Goal: Transaction & Acquisition: Purchase product/service

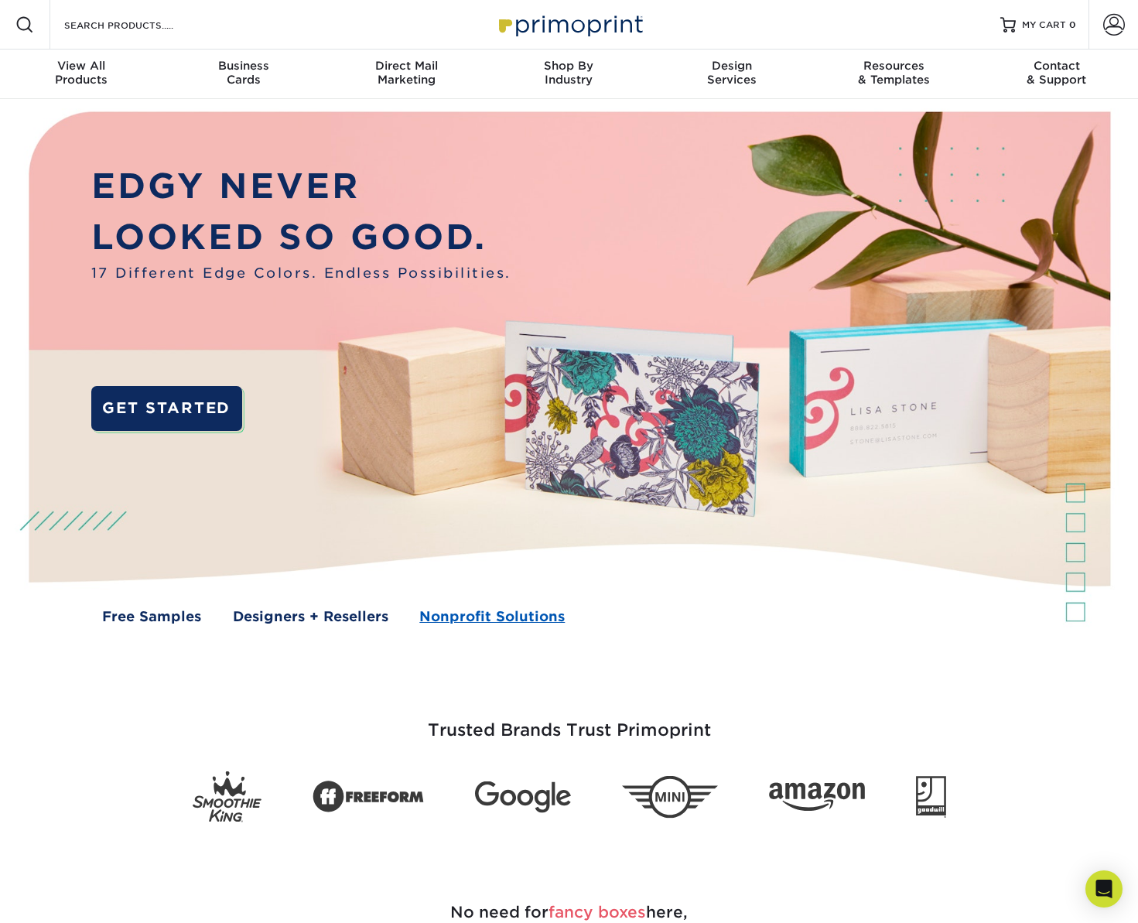
click at [521, 615] on link "Nonprofit Solutions" at bounding box center [491, 617] width 145 height 20
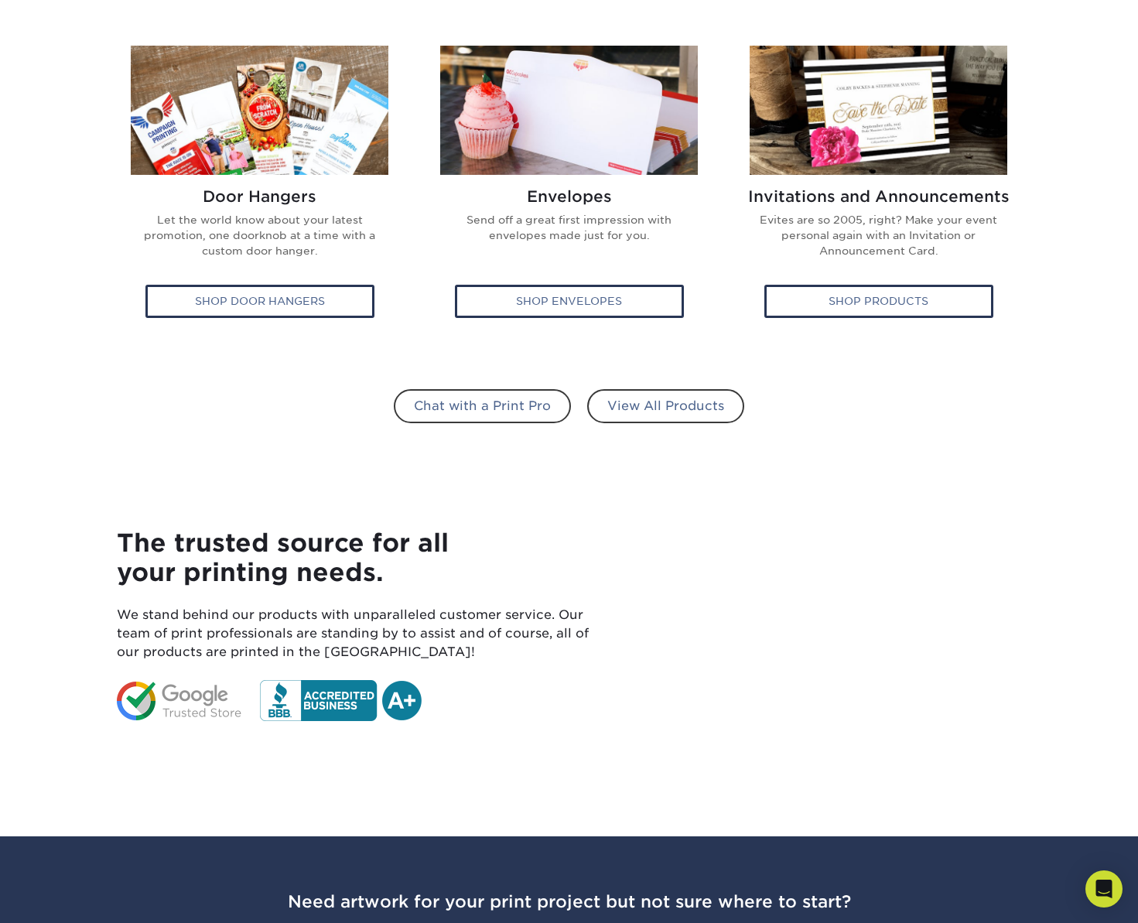
scroll to position [955, 0]
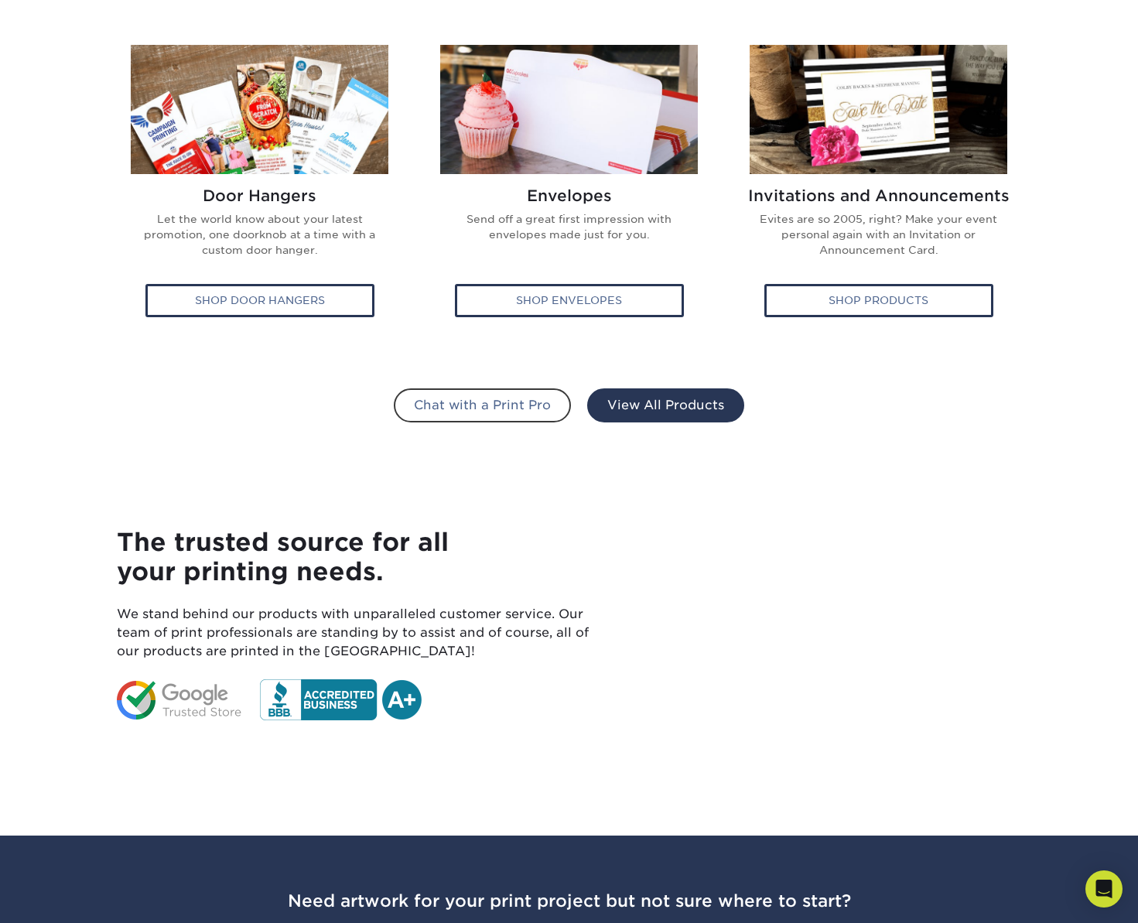
click at [643, 415] on link "View All Products" at bounding box center [665, 405] width 157 height 34
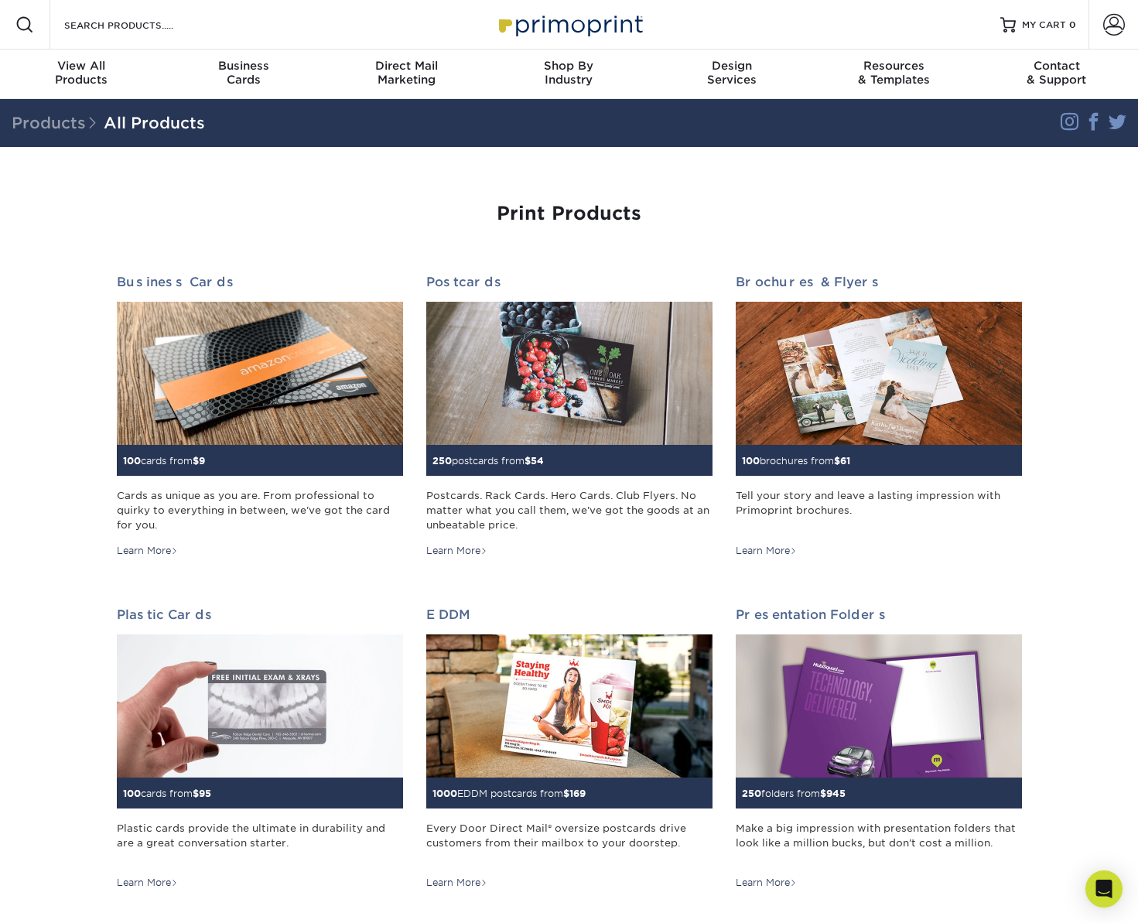
click at [762, 244] on div "Print Products" at bounding box center [569, 233] width 905 height 60
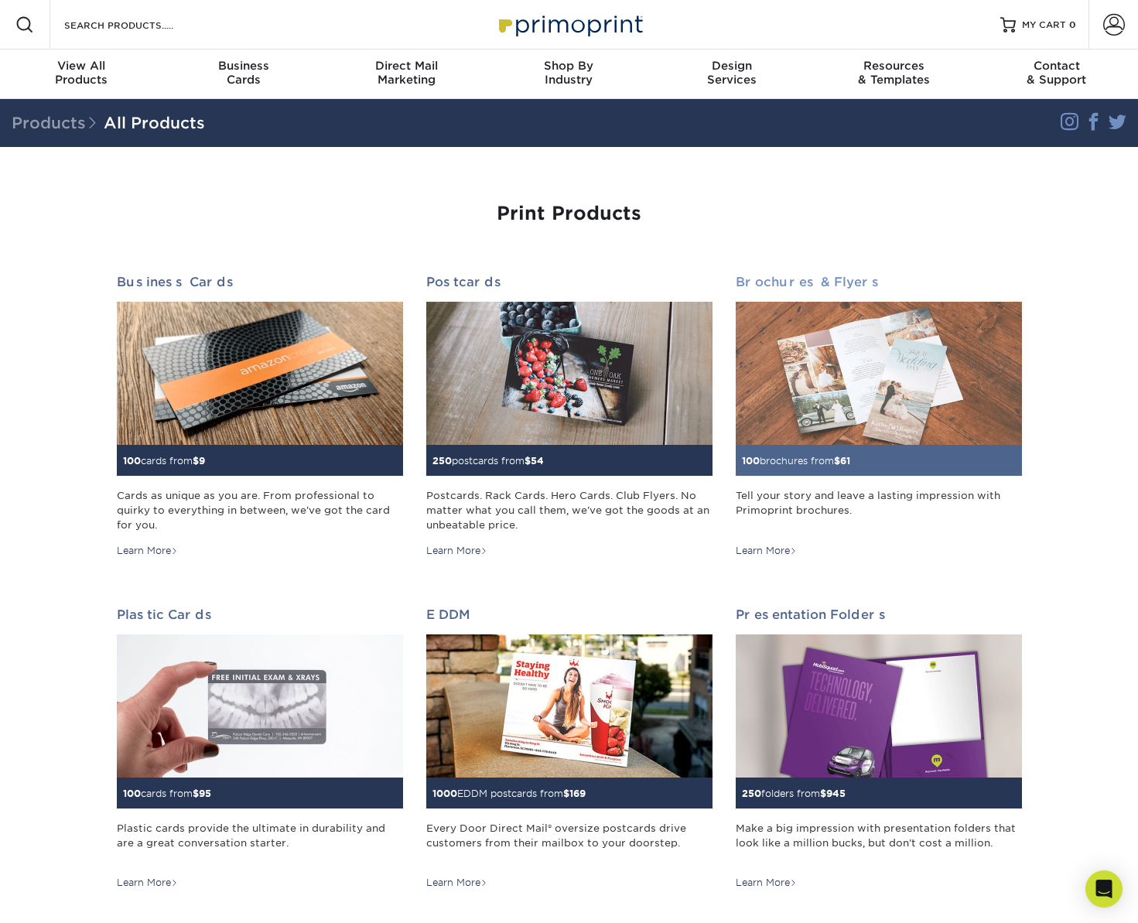
click at [817, 406] on img at bounding box center [879, 373] width 286 height 143
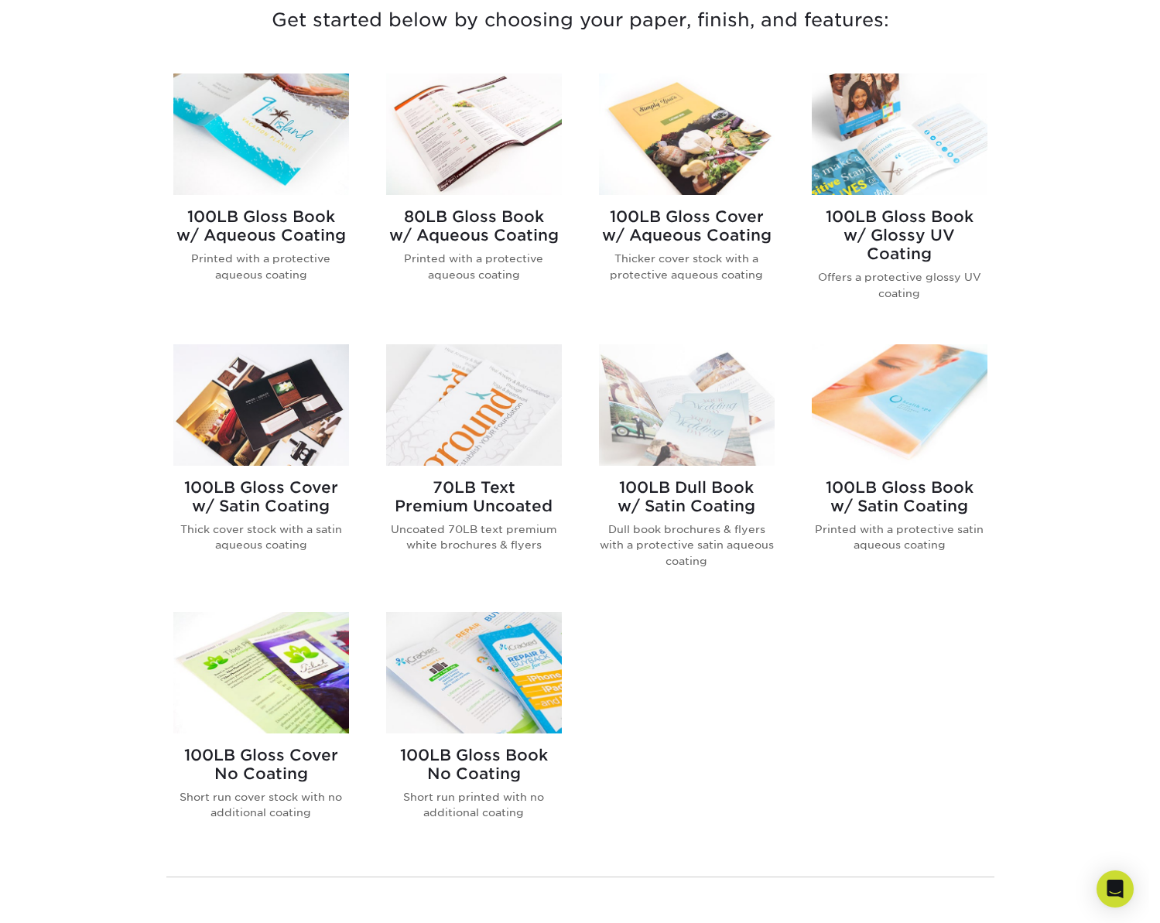
scroll to position [607, 0]
